Goal: Find specific page/section

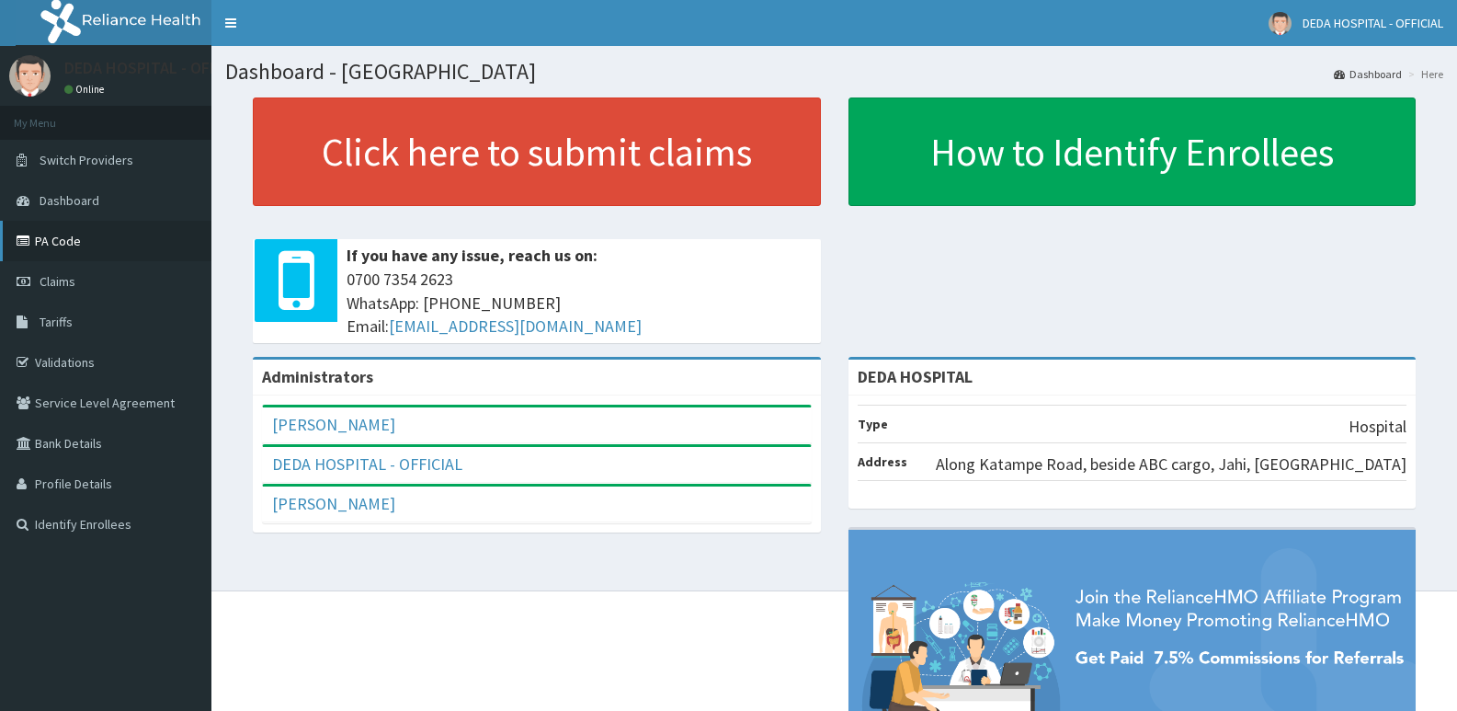
click at [68, 256] on link "PA Code" at bounding box center [105, 241] width 211 height 40
click at [79, 320] on link "Tariffs" at bounding box center [105, 322] width 211 height 40
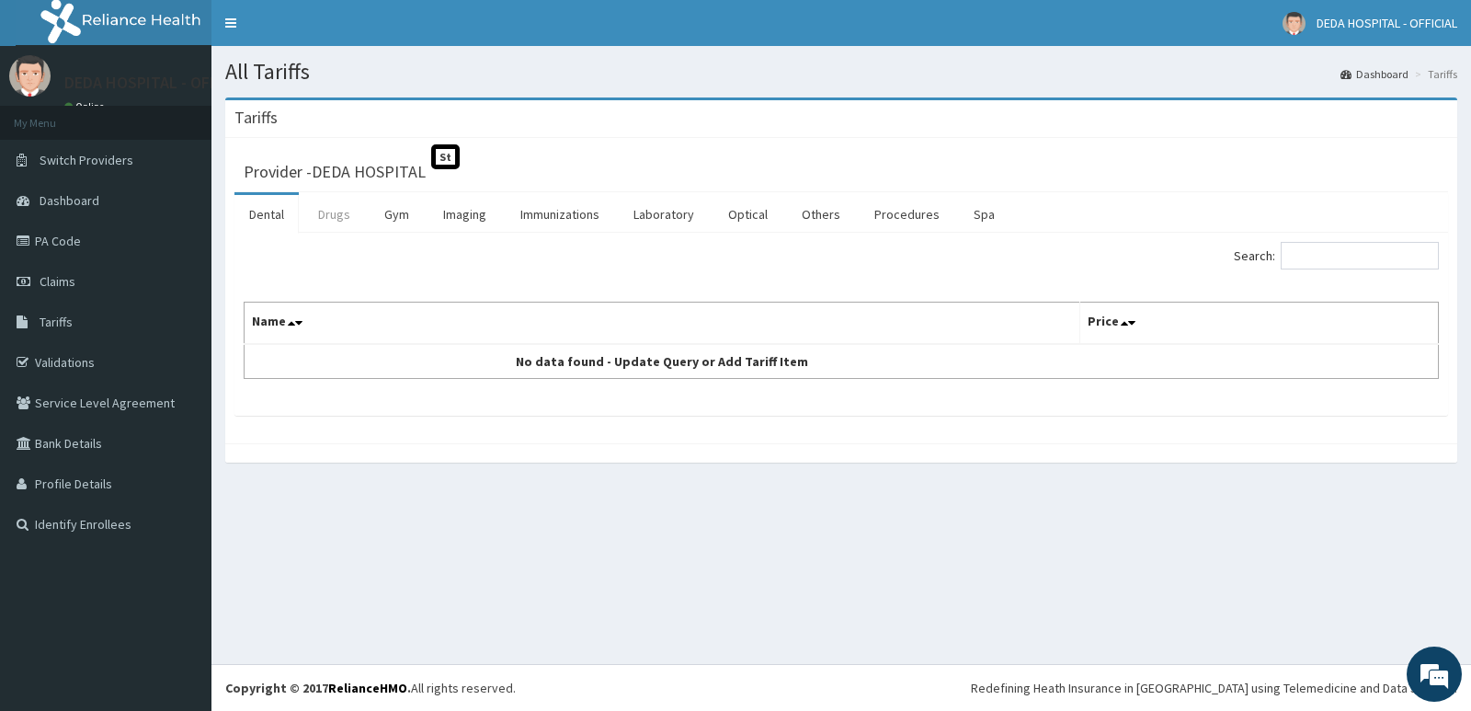
click at [347, 224] on link "Drugs" at bounding box center [334, 214] width 62 height 39
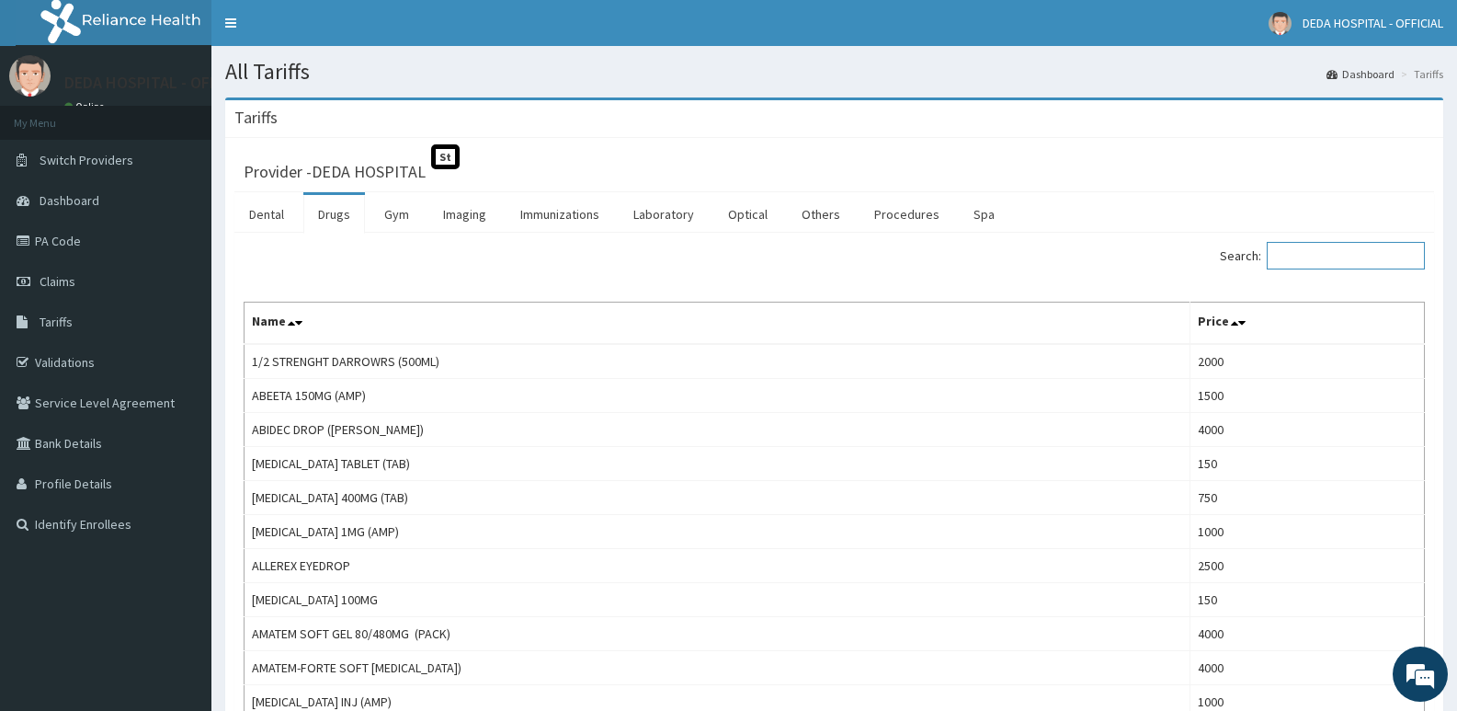
click at [1342, 260] on input "Search:" at bounding box center [1346, 256] width 158 height 28
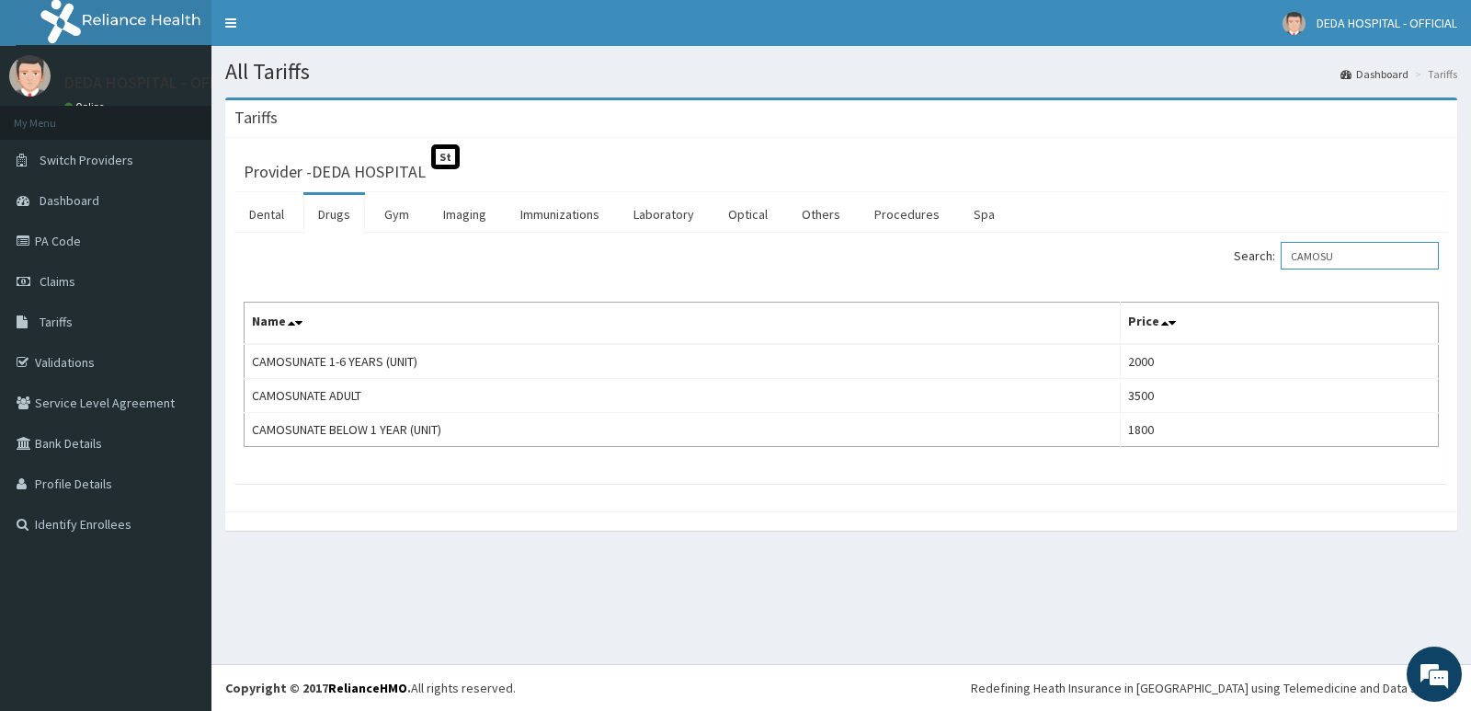
type input "CAMOSU"
